Goal: Obtain resource: Download file/media

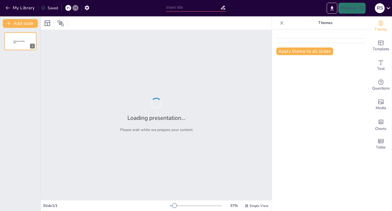
type input "New Sendsteps"
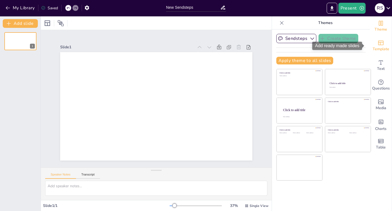
click at [384, 47] on span "Template" at bounding box center [381, 49] width 17 height 6
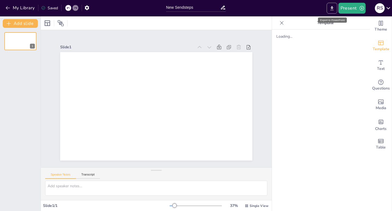
click at [334, 9] on icon "Export to PowerPoint" at bounding box center [332, 8] width 6 height 6
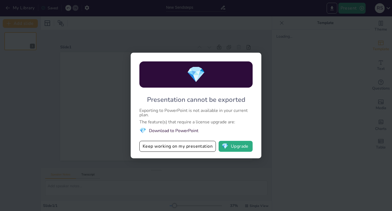
click at [339, 129] on div "💎 Presentation cannot be exported Exporting to PowerPoint is not available in y…" at bounding box center [196, 105] width 392 height 211
